Goal: Entertainment & Leisure: Consume media (video, audio)

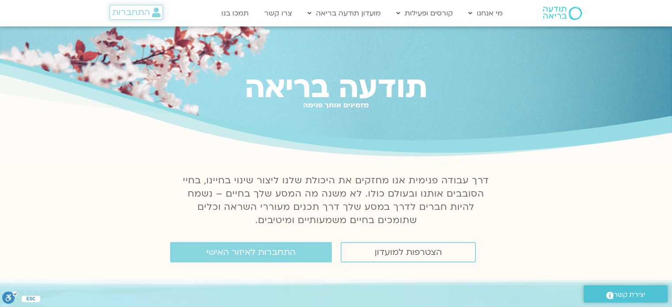
click at [139, 17] on span "התחברות" at bounding box center [131, 13] width 38 height 10
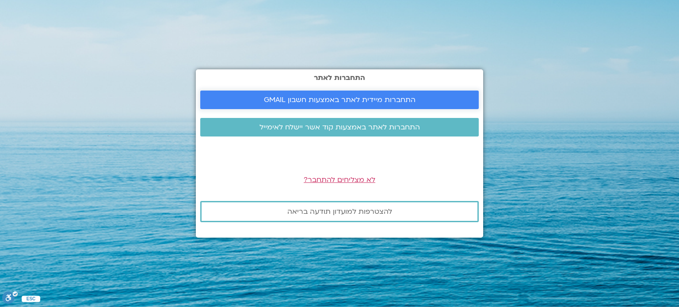
click at [260, 95] on link "התחברות מיידית לאתר באמצעות חשבון GMAIL" at bounding box center [339, 100] width 279 height 19
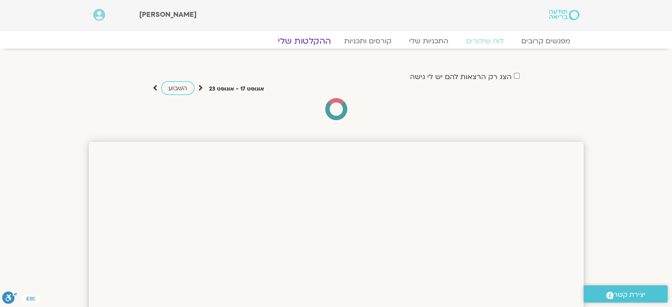
click at [308, 41] on link "ההקלטות שלי" at bounding box center [304, 41] width 74 height 11
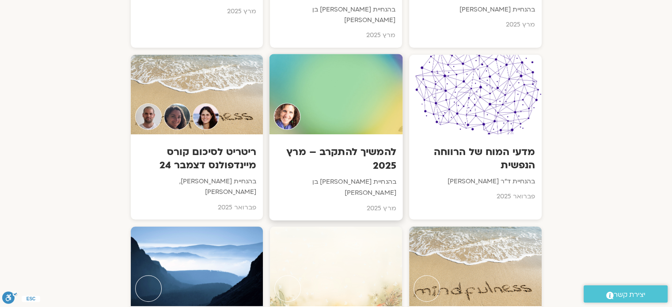
scroll to position [3524, 0]
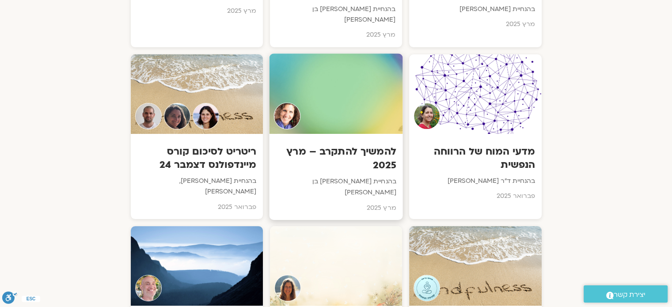
click at [346, 53] on div at bounding box center [336, 93] width 134 height 80
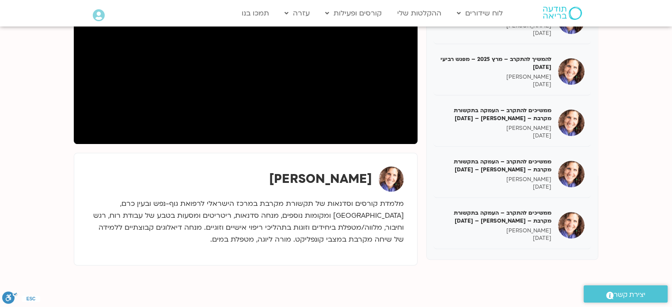
scroll to position [188, 0]
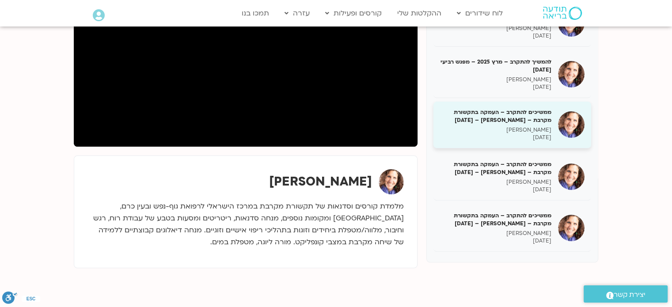
click at [508, 130] on p "שאנייה כהן בן חיים" at bounding box center [495, 130] width 111 height 8
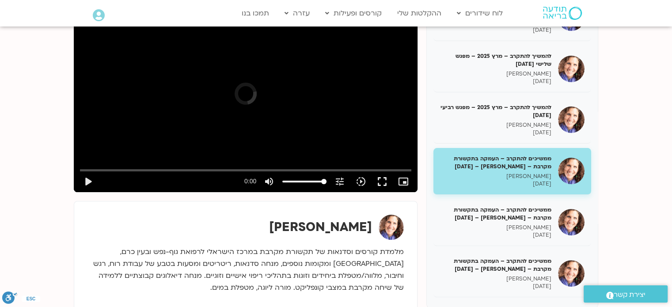
scroll to position [142, 0]
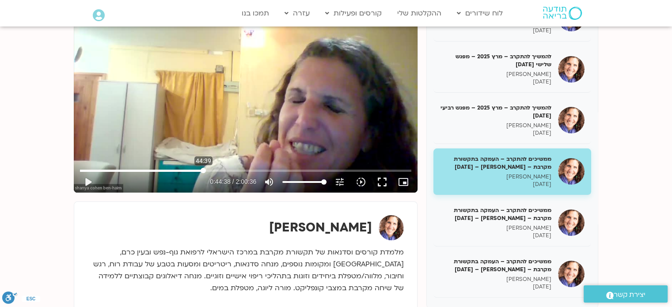
click at [203, 169] on input "Seek" at bounding box center [246, 170] width 332 height 5
click at [90, 186] on button "play_arrow" at bounding box center [87, 182] width 21 height 21
click at [217, 170] on input "Seek" at bounding box center [246, 170] width 332 height 5
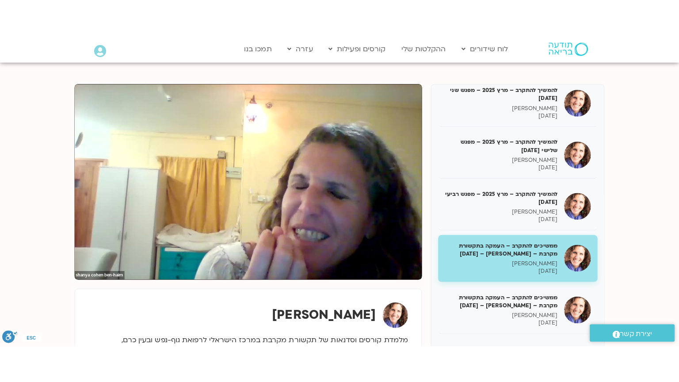
scroll to position [94, 0]
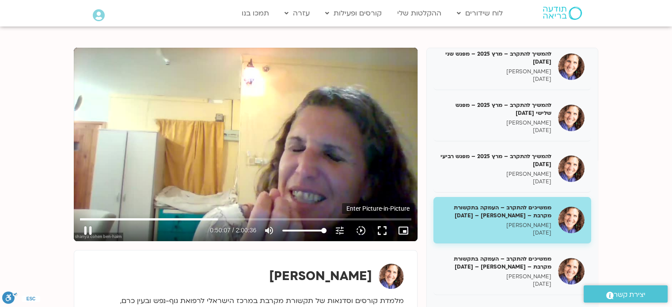
type input "3007.557404"
click at [402, 229] on icon "picture_in_picture_alt" at bounding box center [403, 230] width 11 height 11
click at [384, 233] on button "fullscreen" at bounding box center [382, 230] width 21 height 21
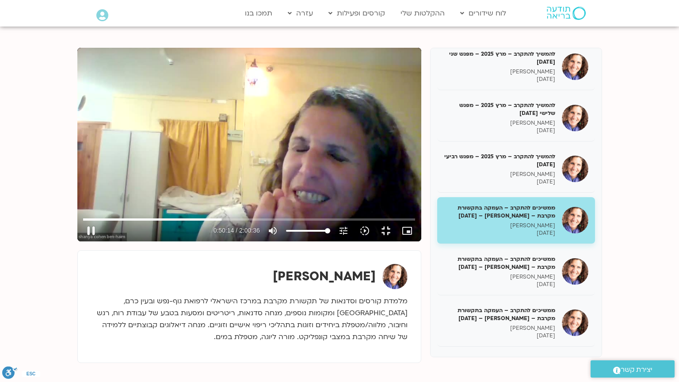
type input "3015.050292"
